Goal: Navigation & Orientation: Find specific page/section

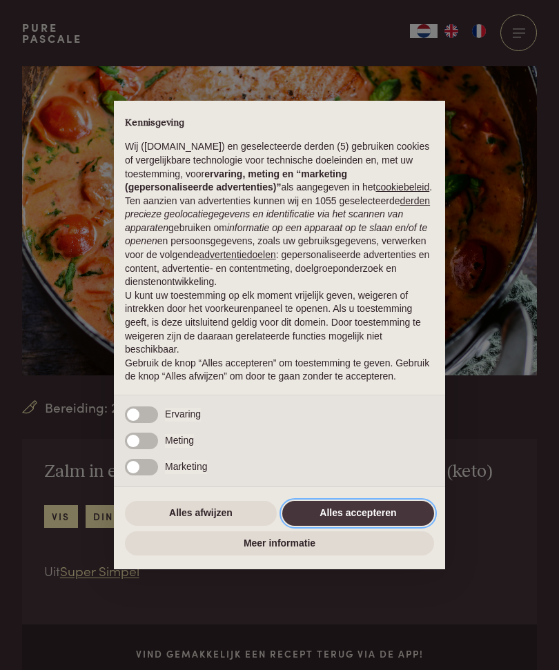
click at [379, 523] on button "Alles accepteren" at bounding box center [358, 513] width 152 height 25
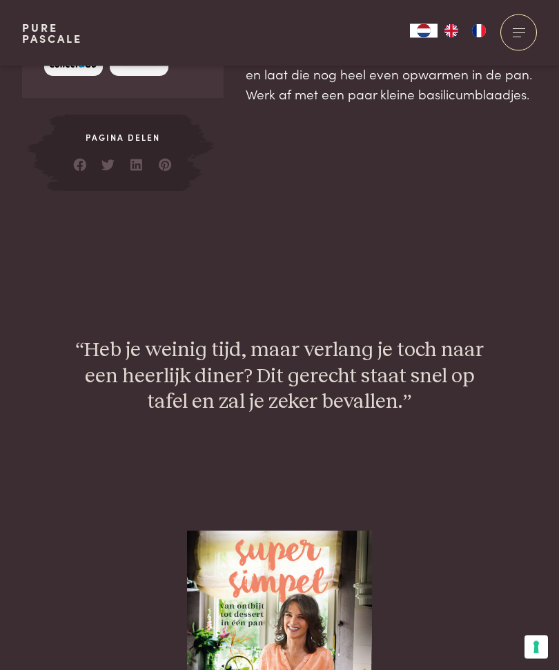
scroll to position [1115, 0]
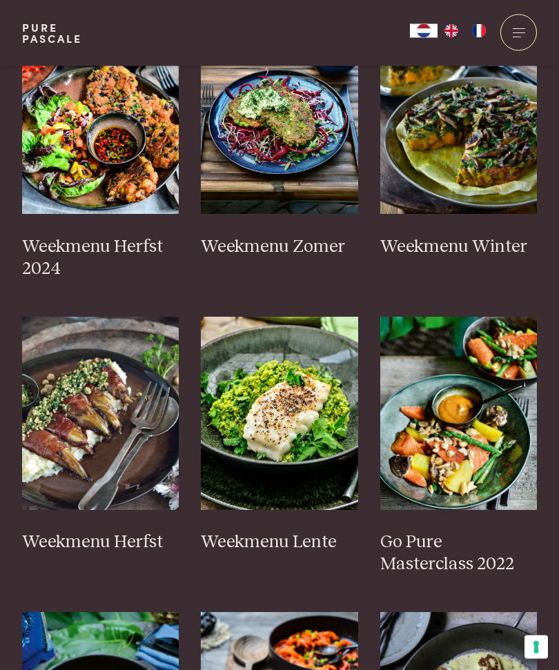
scroll to position [501, 0]
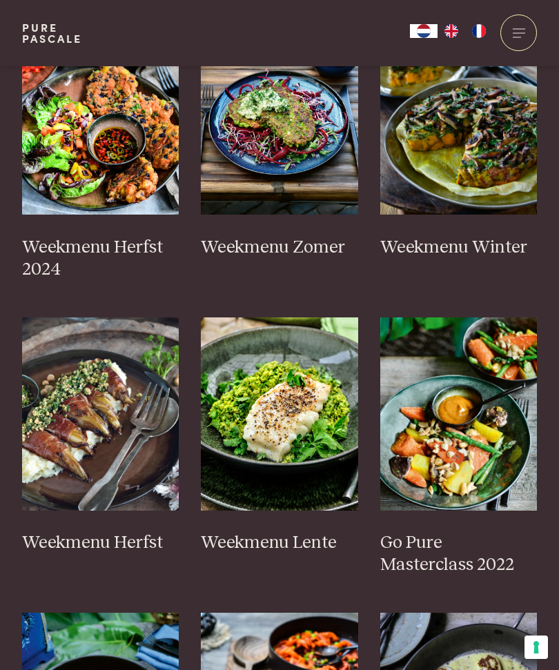
click at [128, 175] on img at bounding box center [100, 117] width 157 height 193
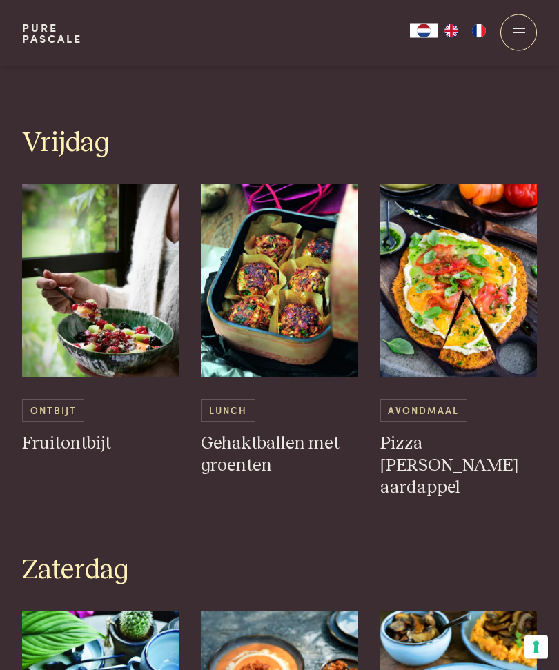
scroll to position [2332, 0]
click at [280, 281] on img at bounding box center [279, 280] width 157 height 193
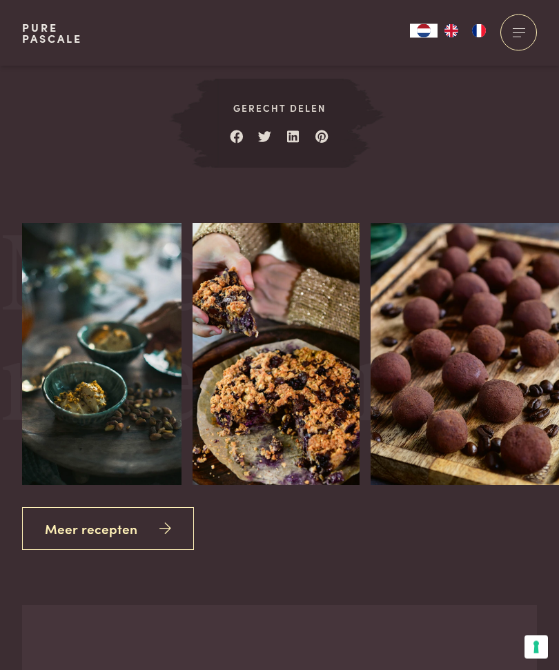
scroll to position [1814, 0]
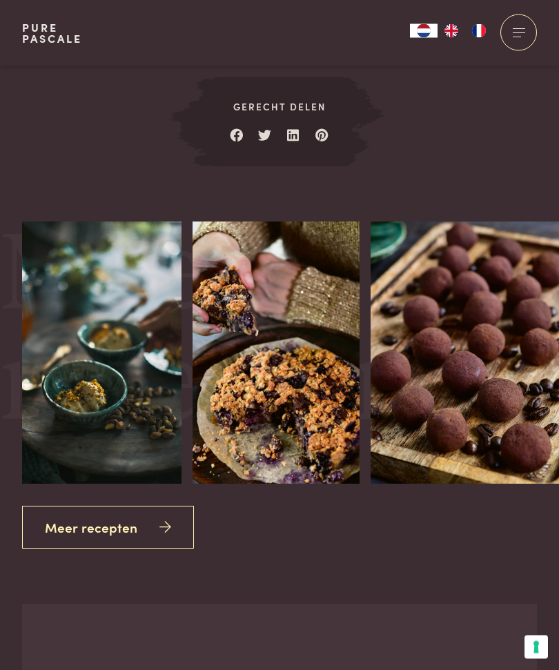
click at [164, 519] on icon at bounding box center [165, 529] width 12 height 20
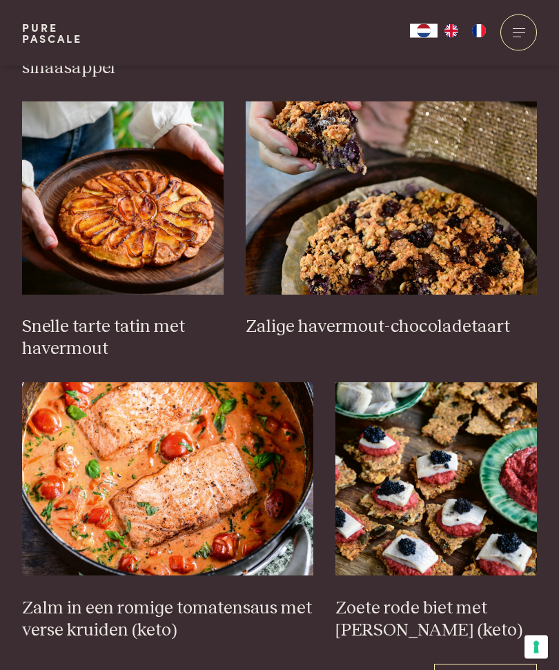
scroll to position [1756, 0]
